Goal: Navigation & Orientation: Find specific page/section

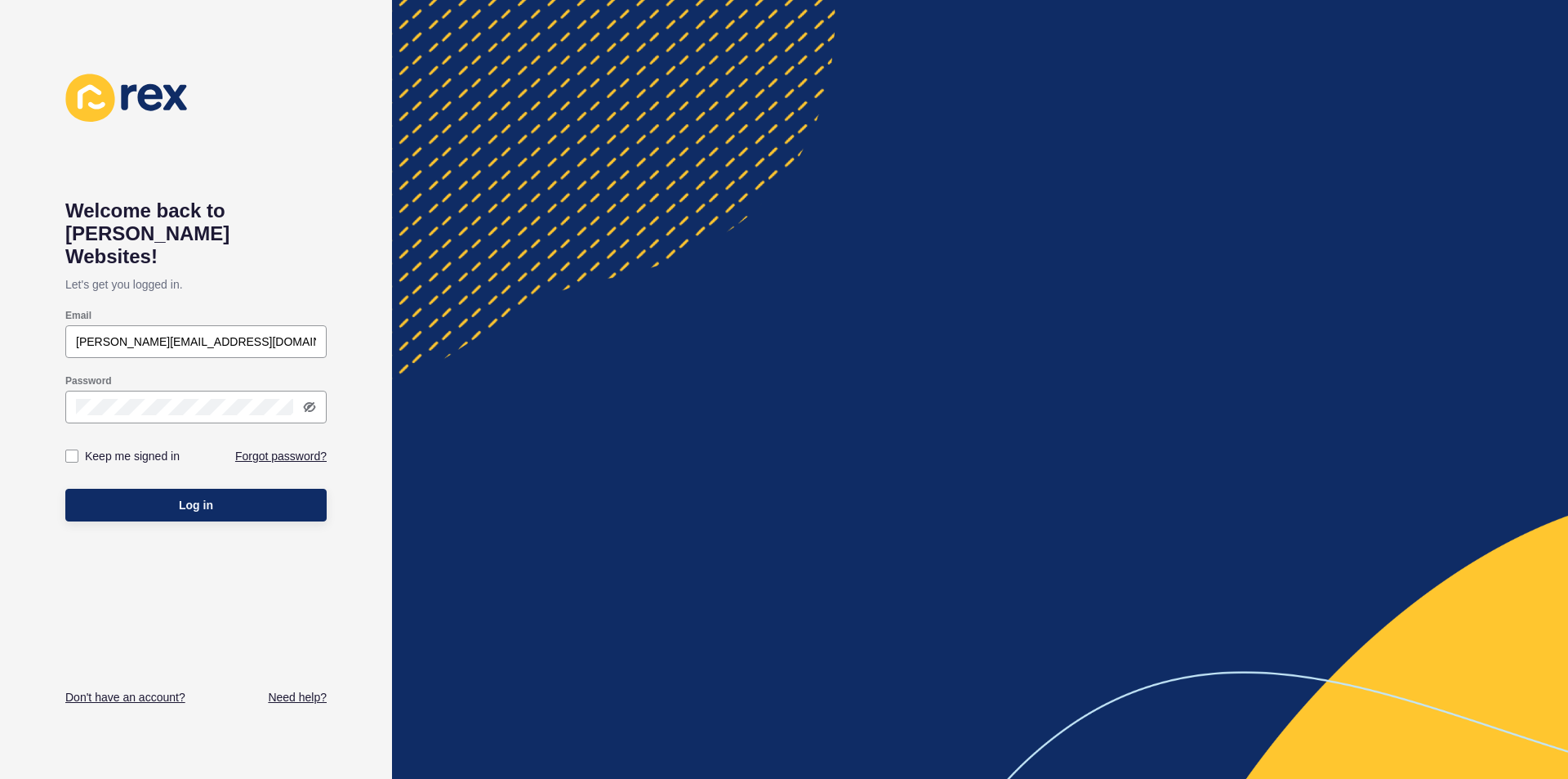
type input "[PERSON_NAME][EMAIL_ADDRESS][DOMAIN_NAME]"
click at [191, 497] on span "Log in" at bounding box center [195, 504] width 34 height 16
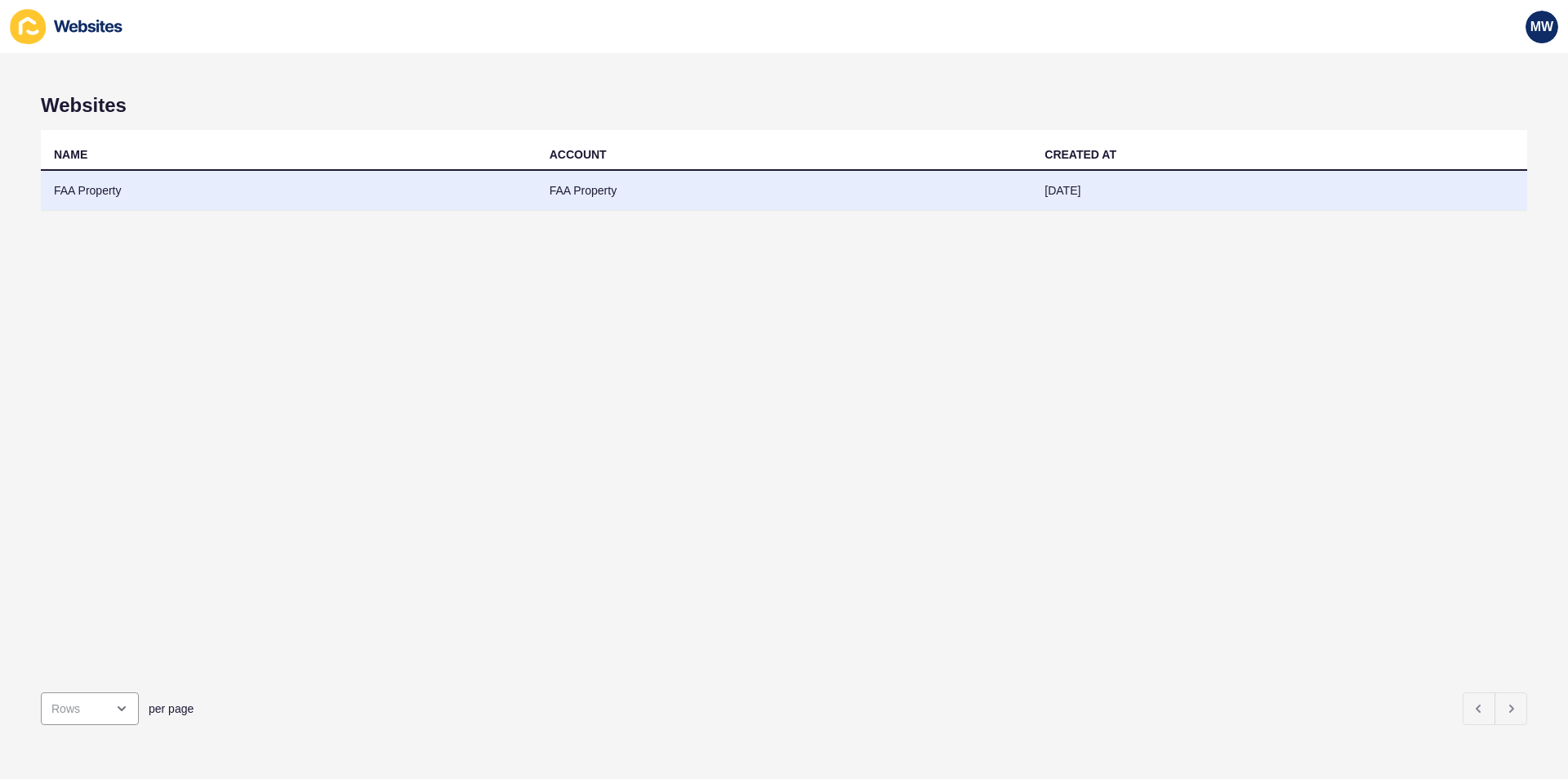
click at [106, 186] on td "FAA Property" at bounding box center [288, 191] width 496 height 40
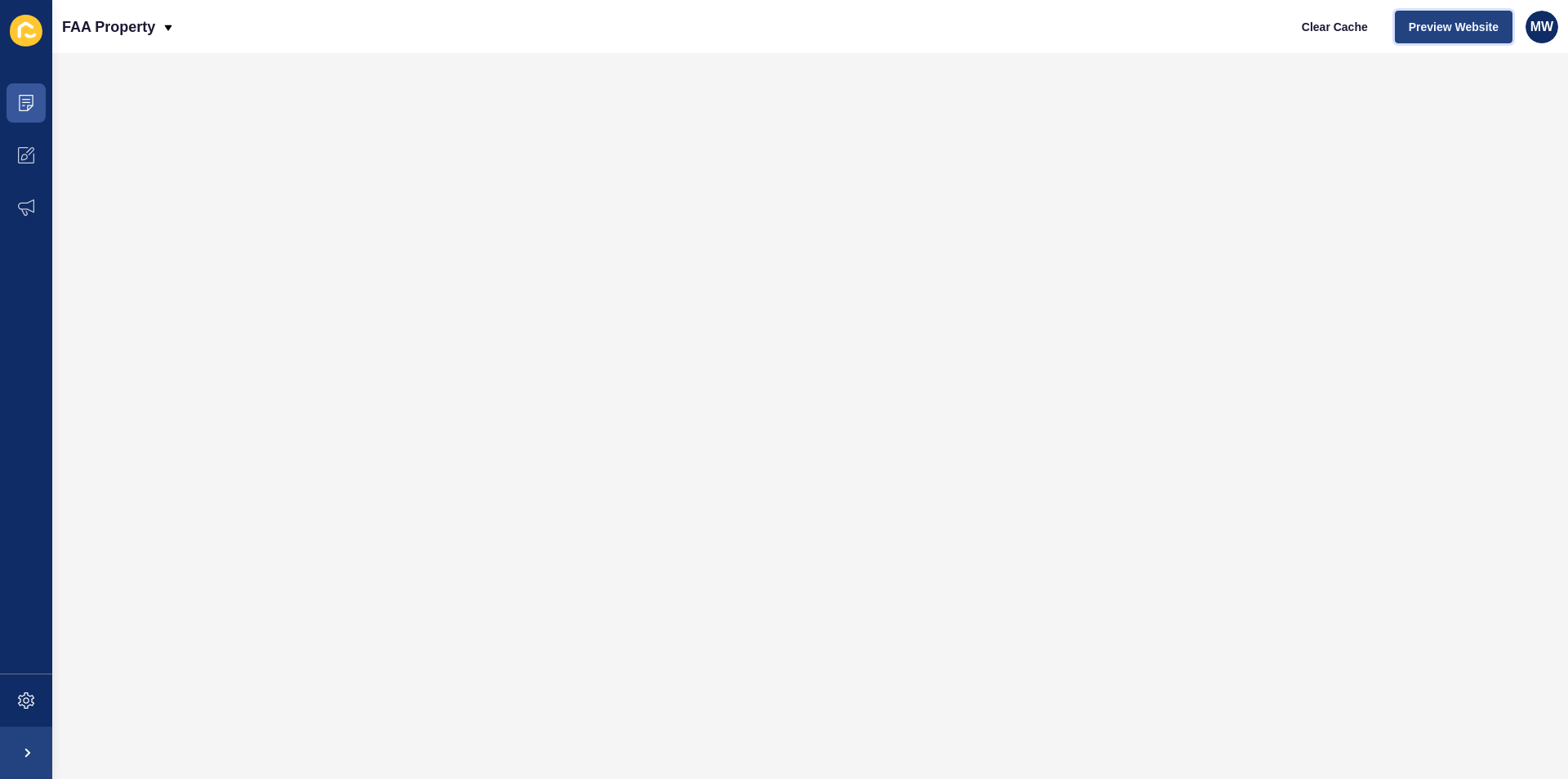
click at [1423, 25] on span "Preview Website" at bounding box center [1454, 26] width 90 height 16
click at [25, 155] on icon at bounding box center [24, 157] width 7 height 7
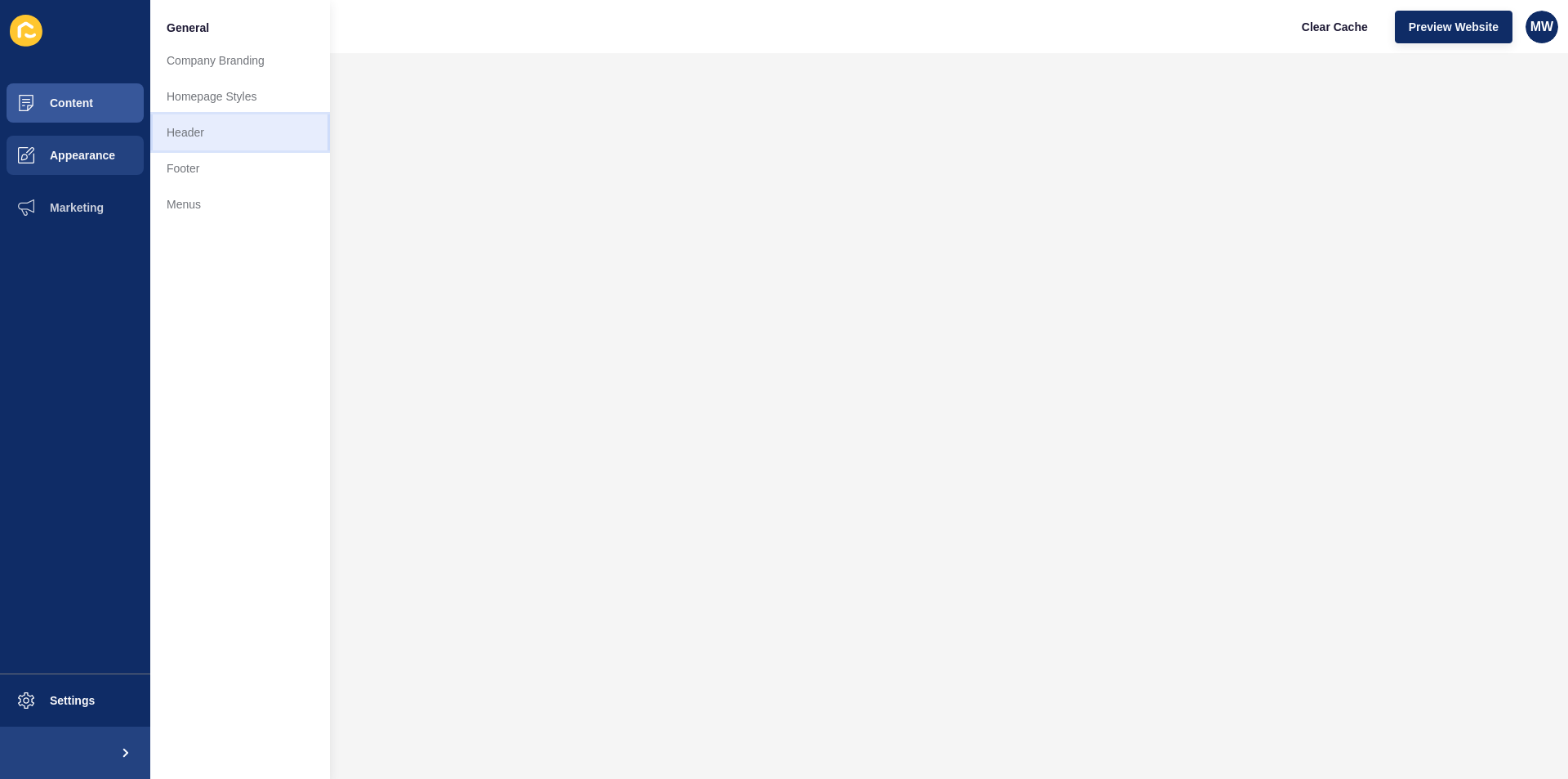
click at [180, 135] on link "Header" at bounding box center [240, 132] width 179 height 36
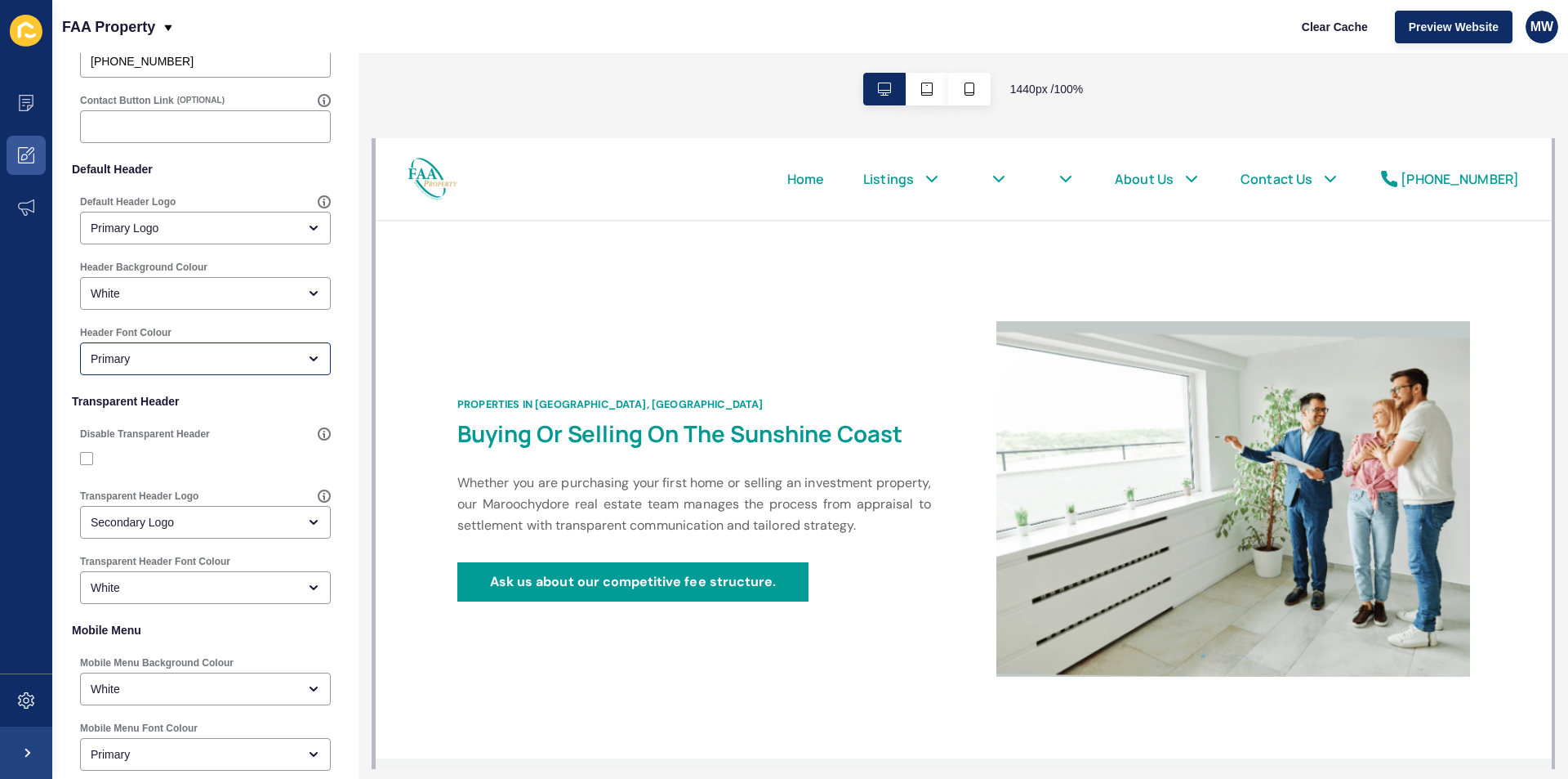
scroll to position [163, 0]
click at [22, 98] on icon at bounding box center [25, 102] width 16 height 16
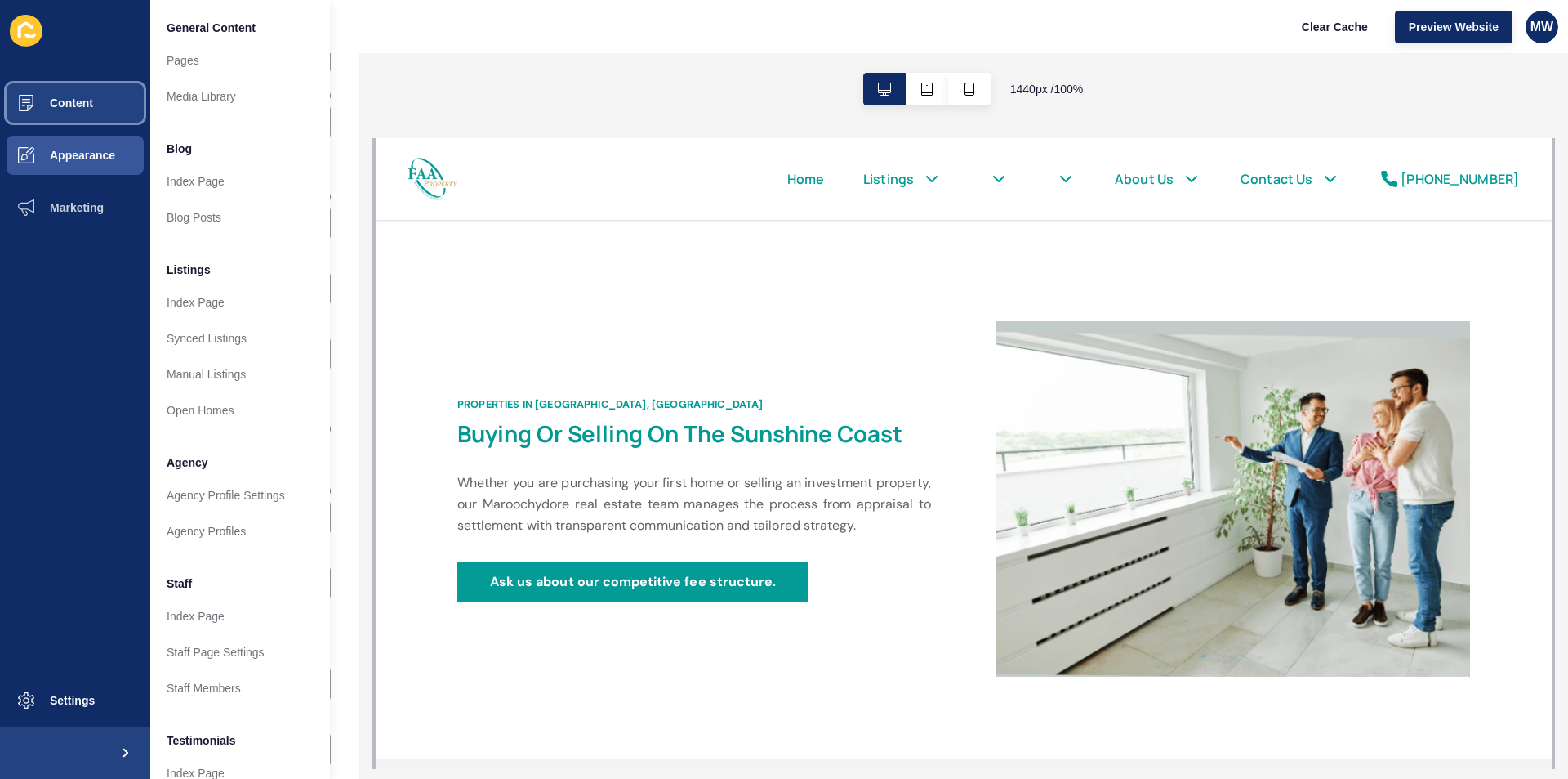
click at [57, 101] on span "Content" at bounding box center [44, 103] width 95 height 13
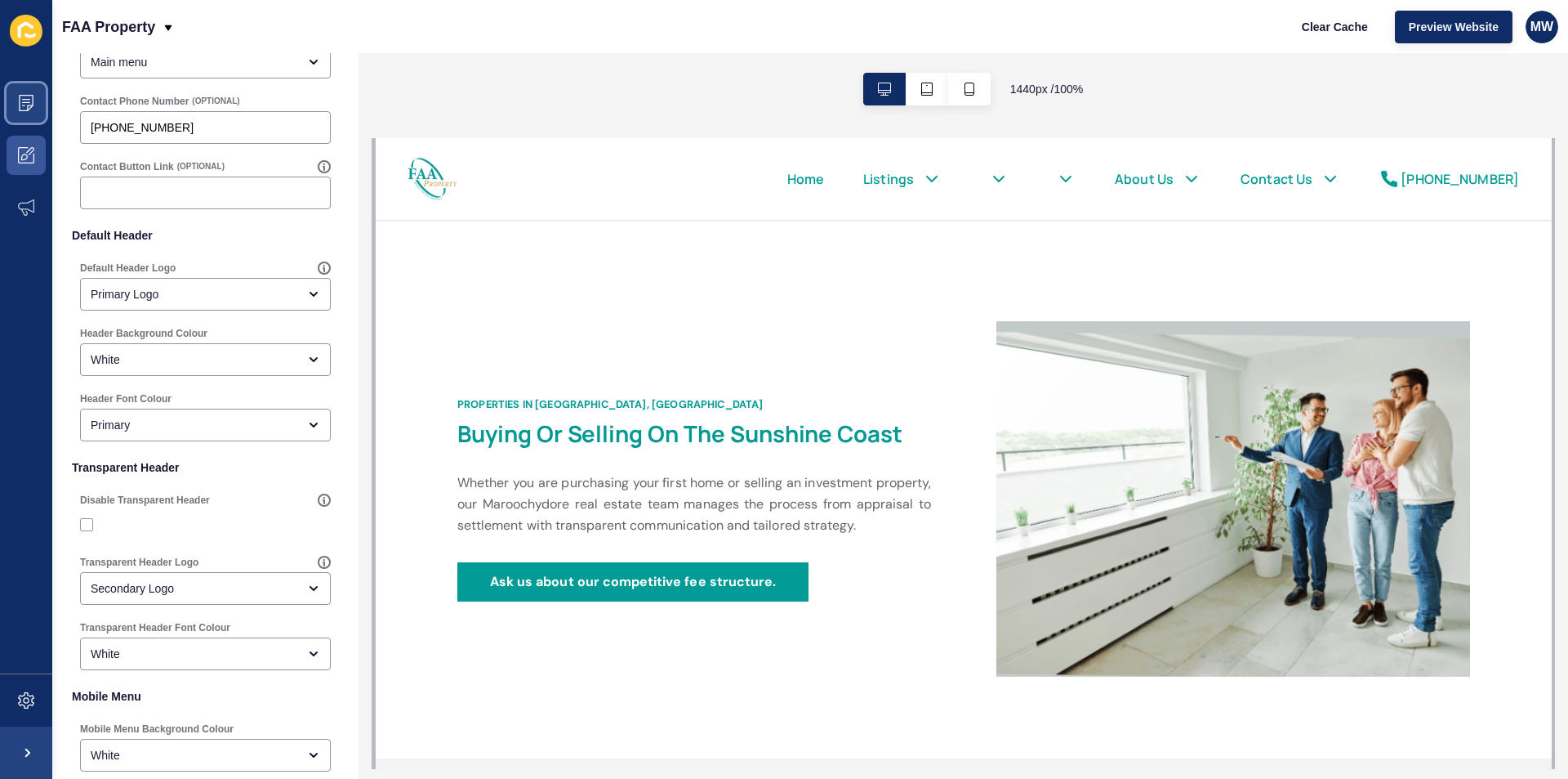
scroll to position [0, 0]
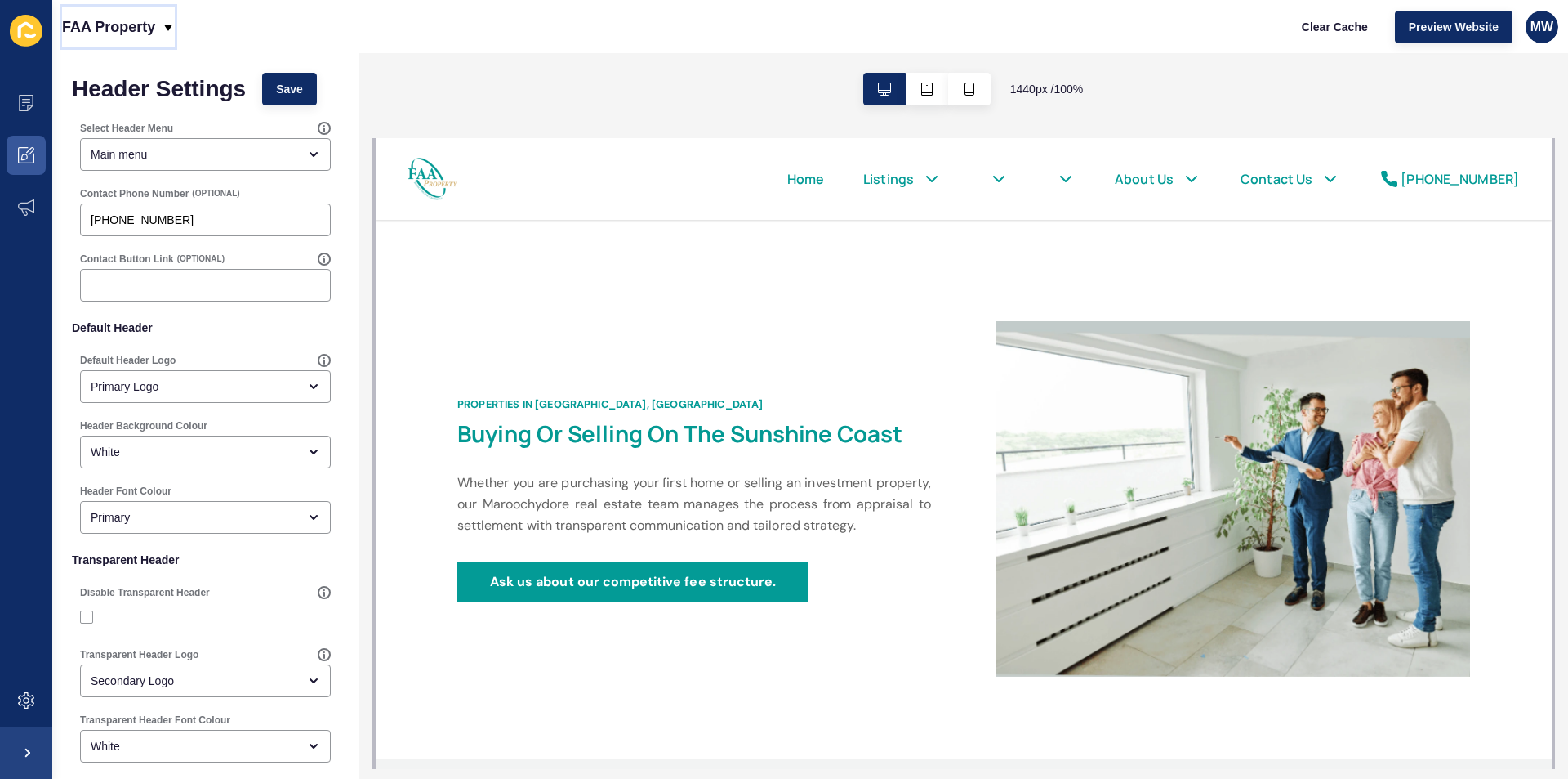
click at [160, 24] on div "FAA Property" at bounding box center [118, 26] width 112 height 41
click at [160, 75] on div "Back to website list" at bounding box center [134, 75] width 117 height 29
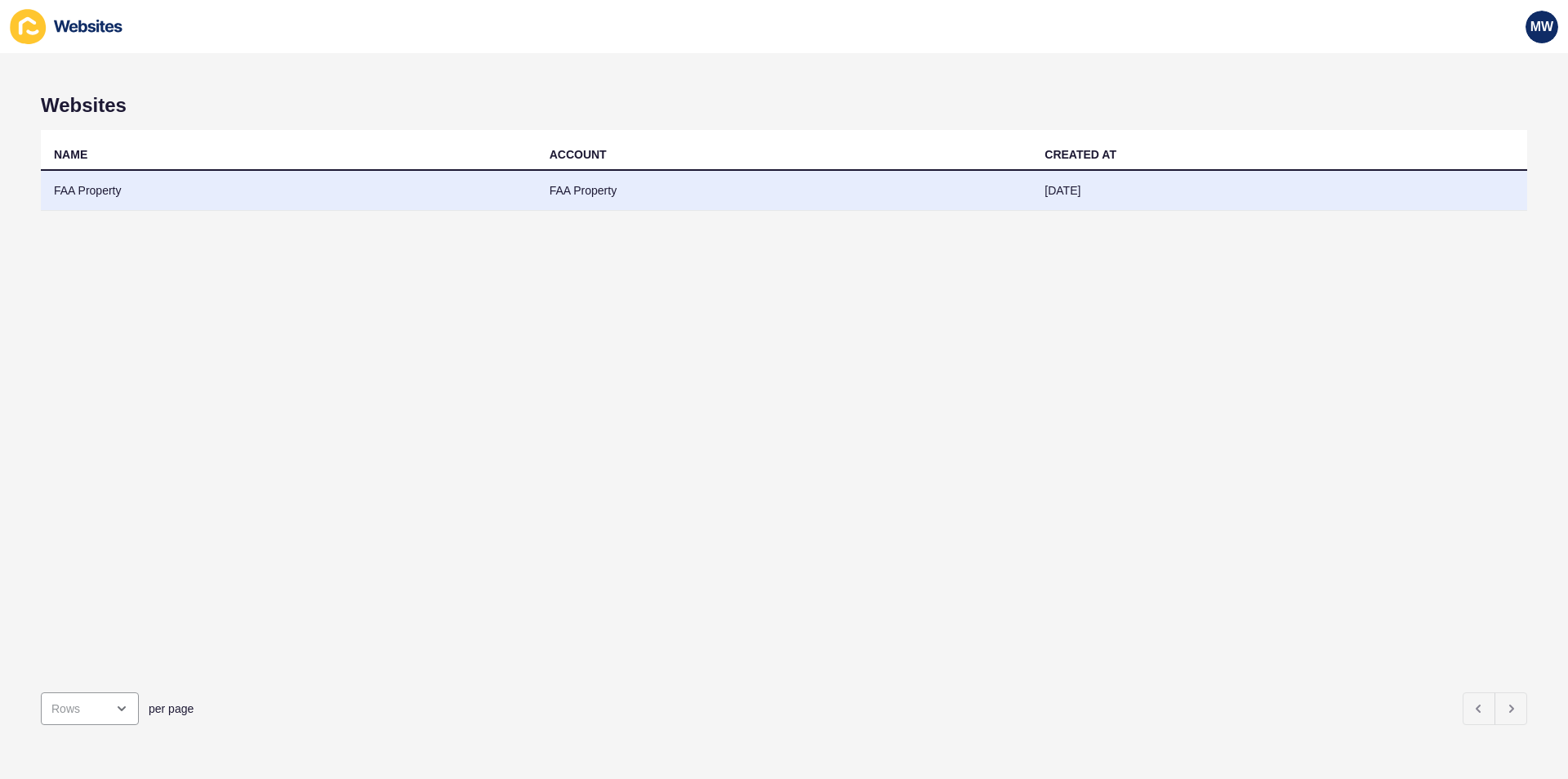
click at [91, 197] on td "FAA Property" at bounding box center [288, 191] width 496 height 40
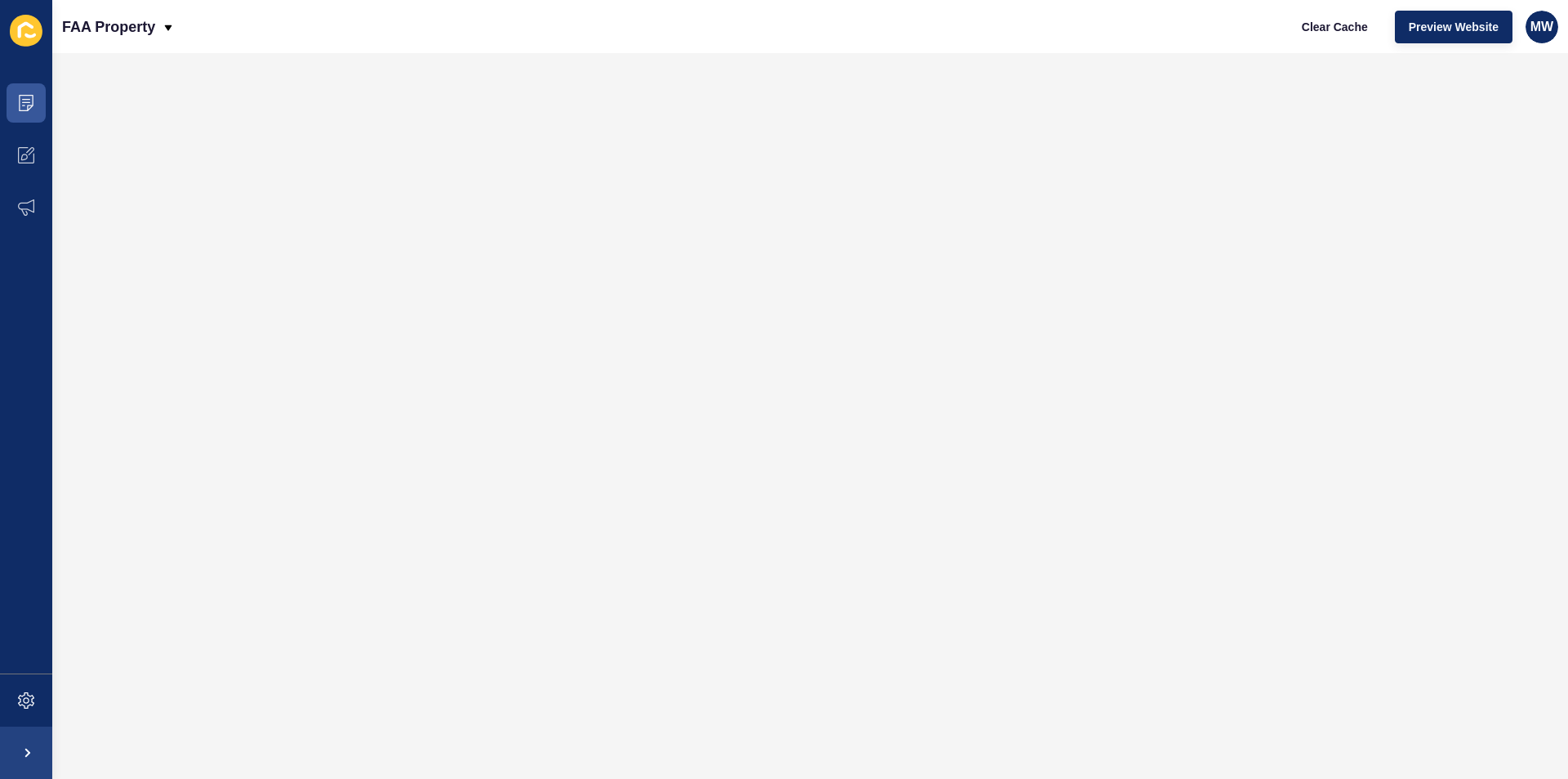
click at [20, 27] on icon at bounding box center [25, 29] width 15 height 16
click at [30, 697] on icon at bounding box center [25, 700] width 16 height 16
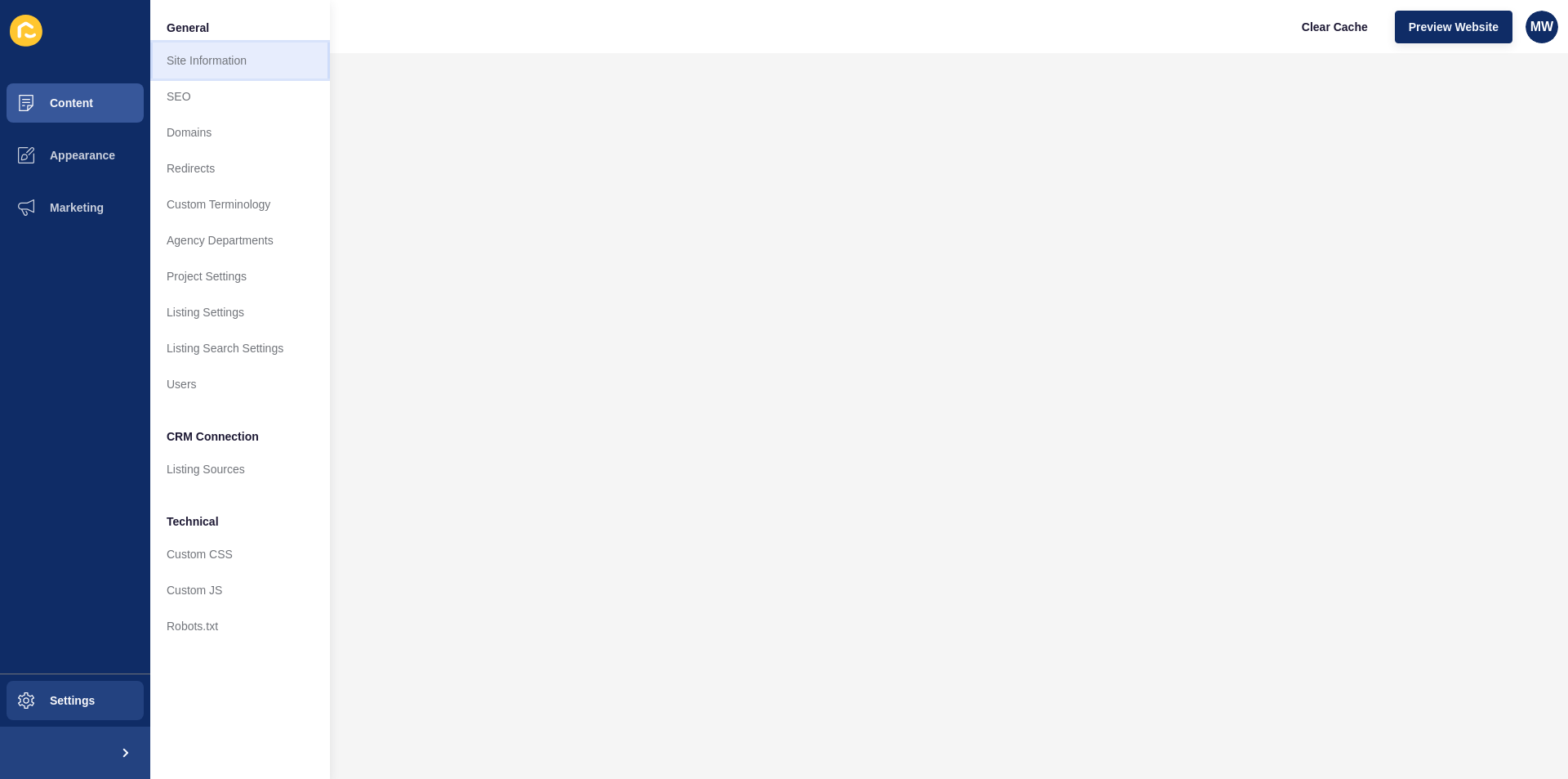
click at [190, 62] on link "Site Information" at bounding box center [240, 60] width 179 height 36
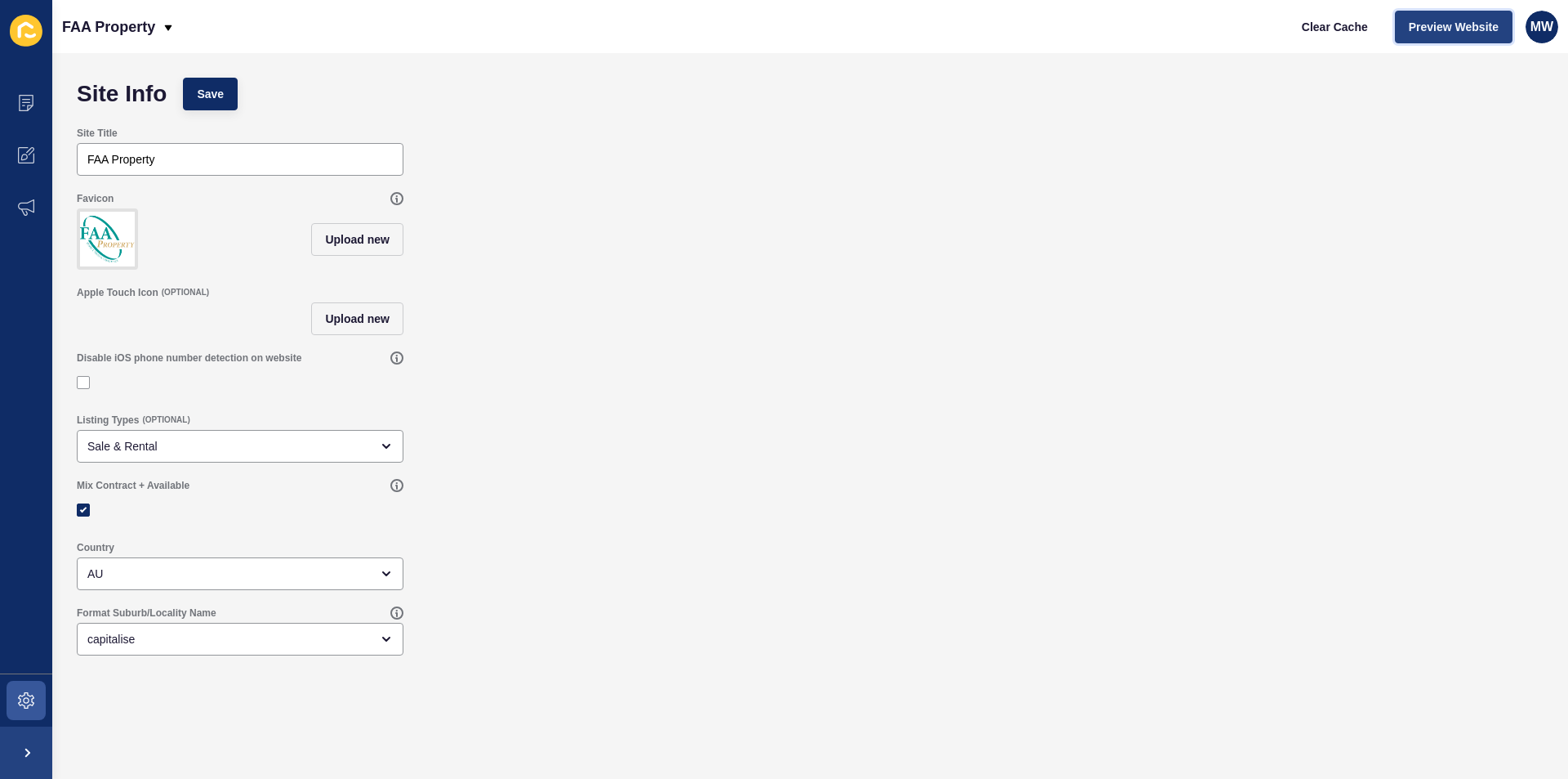
click at [1434, 30] on span "Preview Website" at bounding box center [1454, 26] width 90 height 16
click at [16, 108] on span at bounding box center [25, 102] width 52 height 52
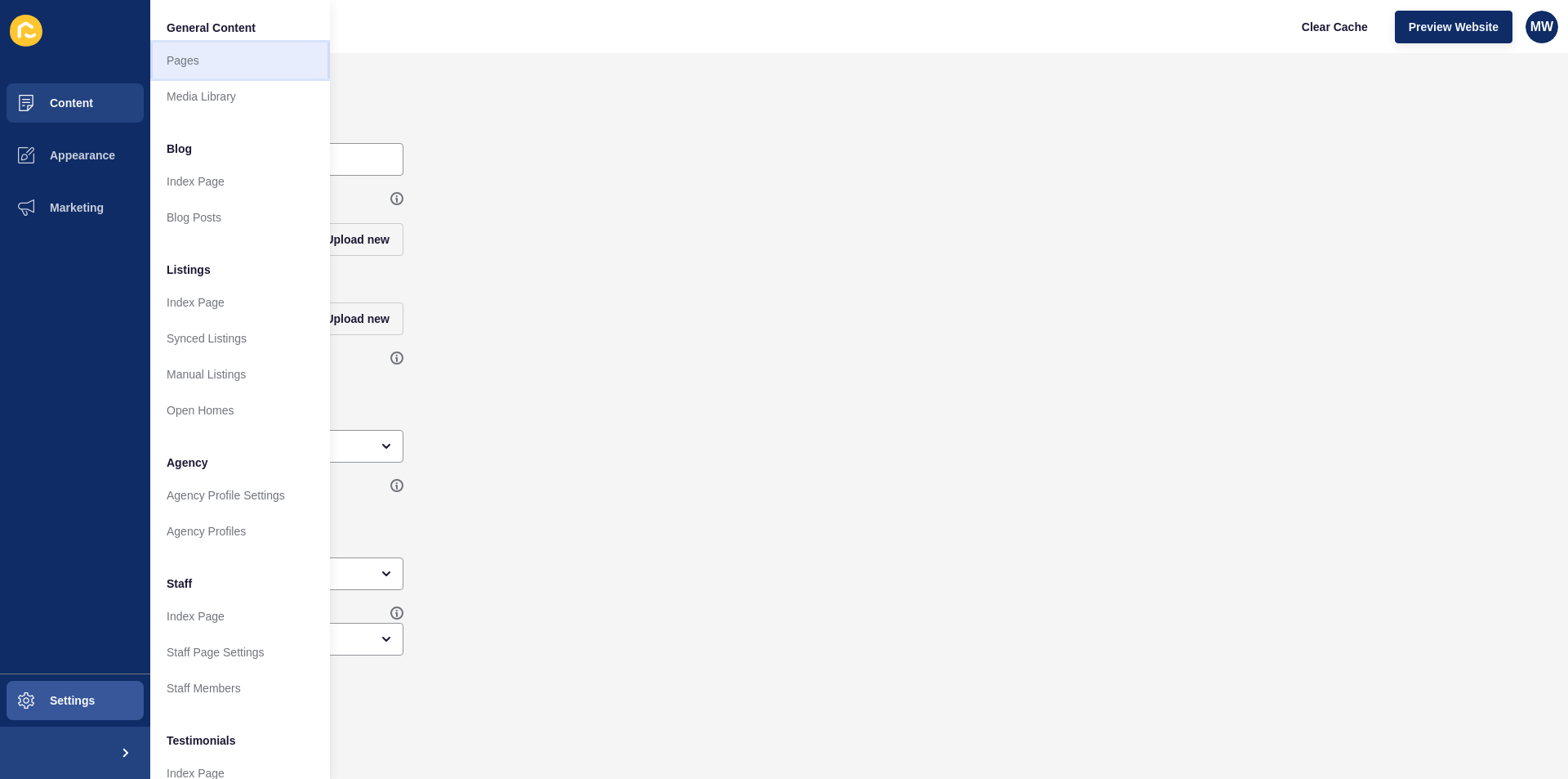
click at [189, 59] on link "Pages" at bounding box center [240, 60] width 179 height 36
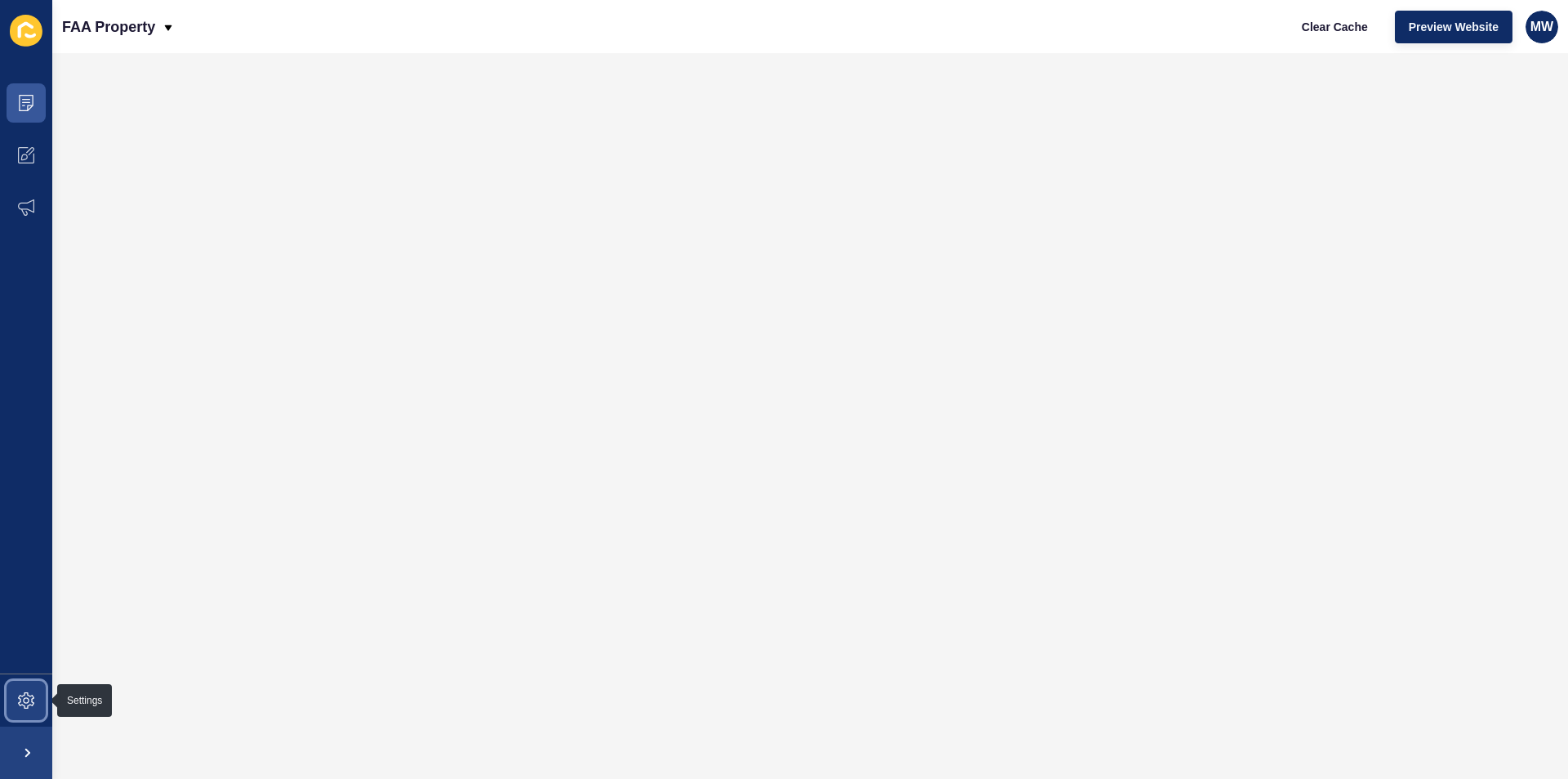
click at [25, 693] on icon at bounding box center [25, 700] width 16 height 16
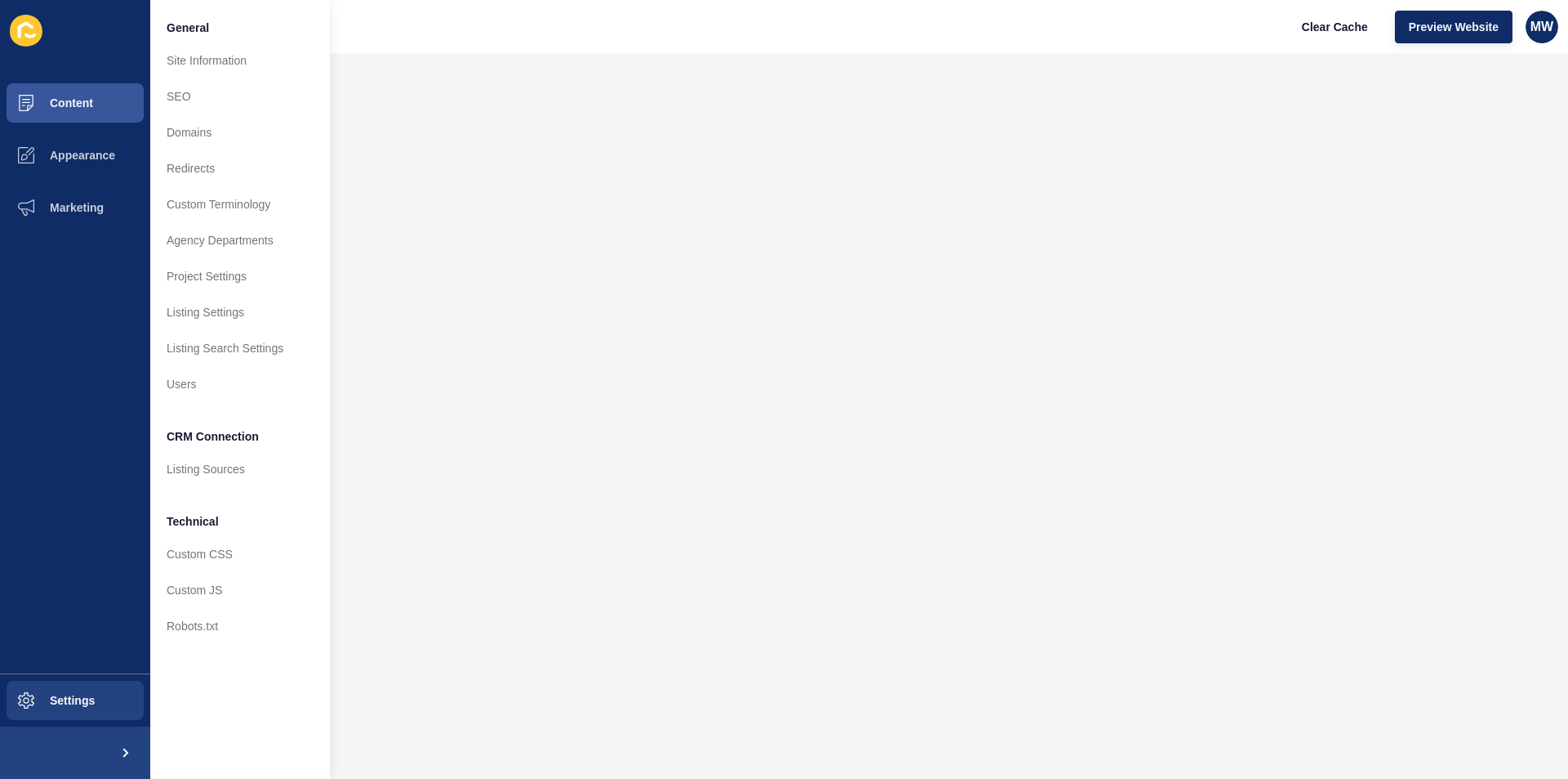
click at [76, 466] on ul "Content Appearance Marketing" at bounding box center [75, 375] width 150 height 597
click at [85, 415] on ul "Content Appearance Marketing" at bounding box center [75, 375] width 150 height 597
click at [121, 752] on span at bounding box center [124, 752] width 52 height 52
